Goal: Information Seeking & Learning: Learn about a topic

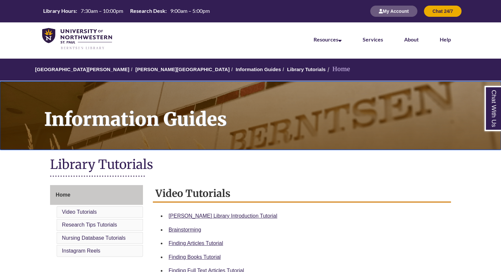
drag, startPoint x: 0, startPoint y: 0, endPoint x: 282, endPoint y: 117, distance: 305.6
click at [282, 117] on h1 "Information Guides" at bounding box center [269, 111] width 464 height 60
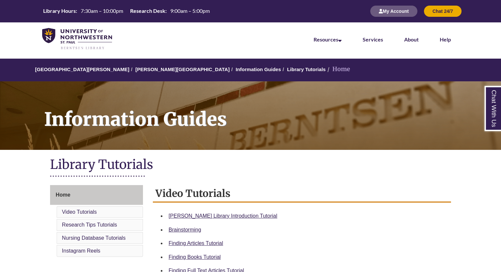
scroll to position [133, 0]
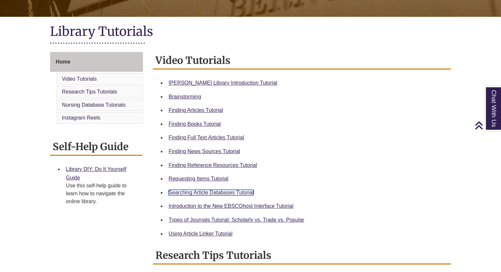
click at [198, 193] on link "Searching Article Databases Tutorial" at bounding box center [211, 193] width 85 height 6
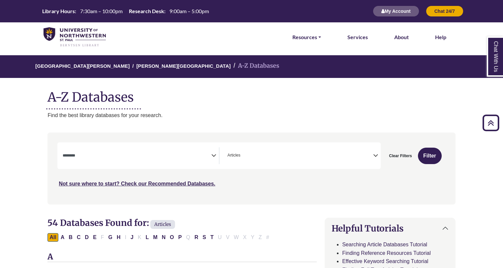
select select "Database Subject Filter"
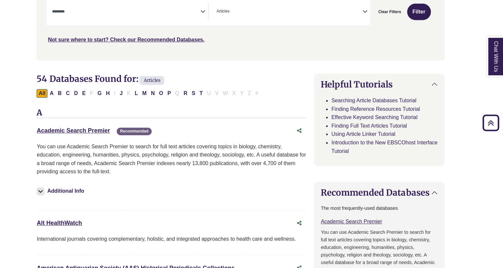
scroll to position [19, 0]
click at [84, 129] on link "Academic Search Premier This link opens in a new window" at bounding box center [73, 130] width 73 height 7
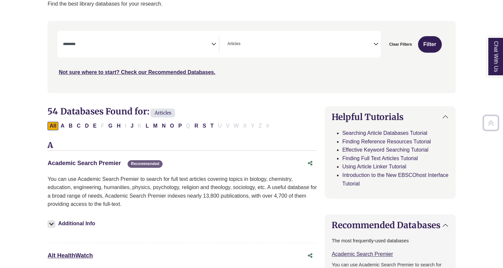
scroll to position [113, 0]
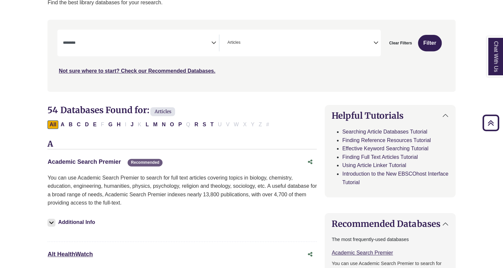
click at [99, 159] on link "Academic Search Premier This link opens in a new window" at bounding box center [83, 162] width 73 height 7
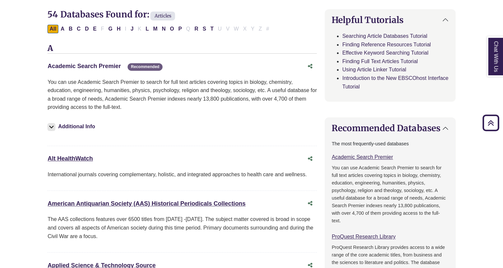
scroll to position [210, 0]
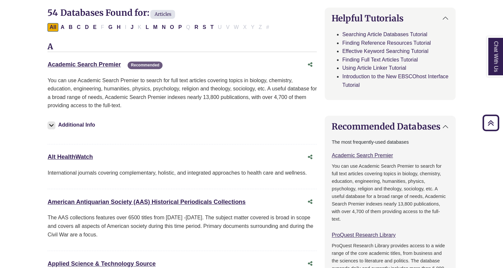
click at [82, 123] on button "Additional Info" at bounding box center [71, 125] width 49 height 9
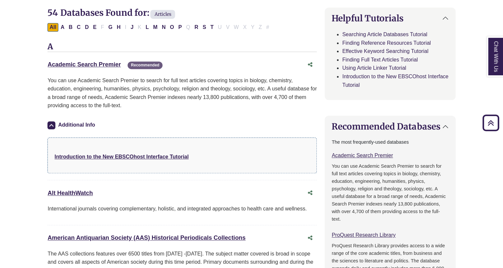
click at [126, 162] on div "More Info Introduction to the New EBSCOhost Interface Tutorial" at bounding box center [181, 156] width 269 height 36
click at [126, 154] on strong "Introduction to the New EBSCOhost Interface Tutorial" at bounding box center [121, 157] width 134 height 6
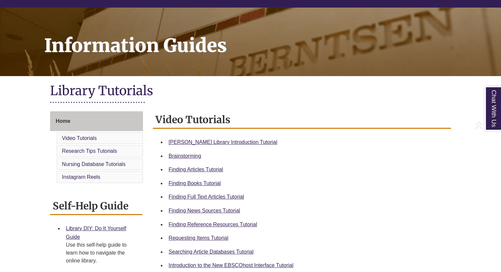
scroll to position [75, 0]
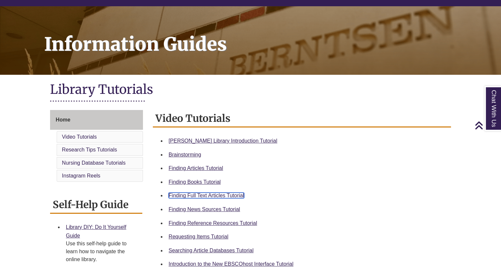
click at [232, 194] on link "Finding Full Text Articles Tutorial" at bounding box center [206, 196] width 75 height 6
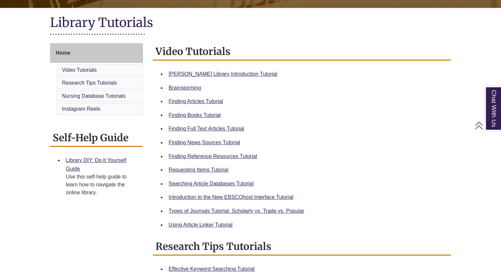
scroll to position [142, 0]
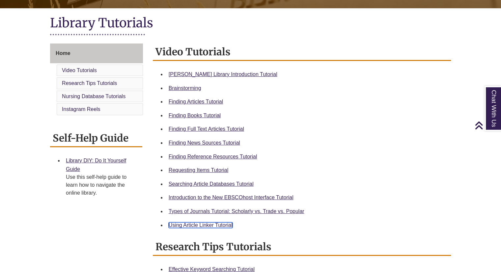
click at [204, 224] on link "Using Article Linker Tutorial" at bounding box center [201, 225] width 64 height 6
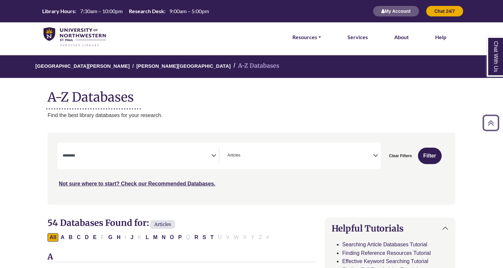
select select "Database Subject Filter"
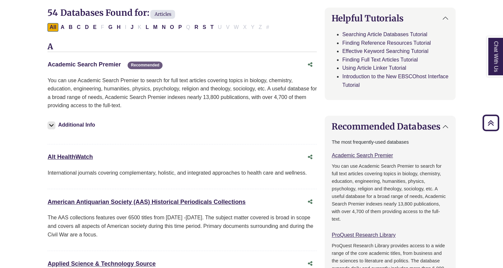
click at [87, 64] on link "Academic Search Premier This link opens in a new window" at bounding box center [83, 64] width 73 height 7
